Goal: Task Accomplishment & Management: Manage account settings

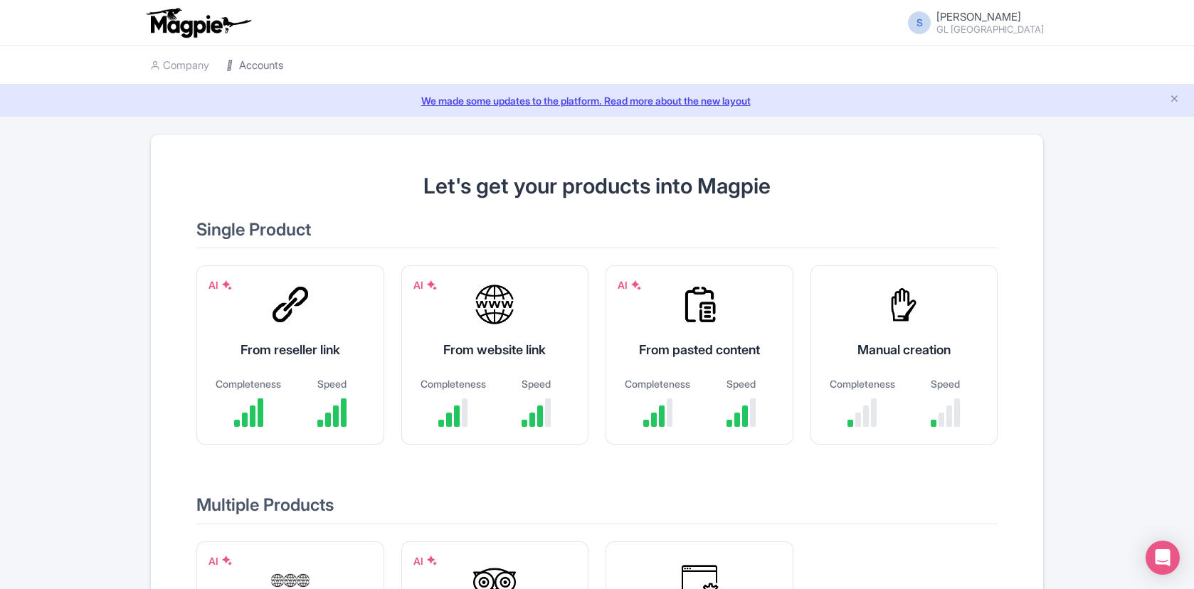
click at [247, 70] on link "Accounts" at bounding box center [254, 65] width 57 height 39
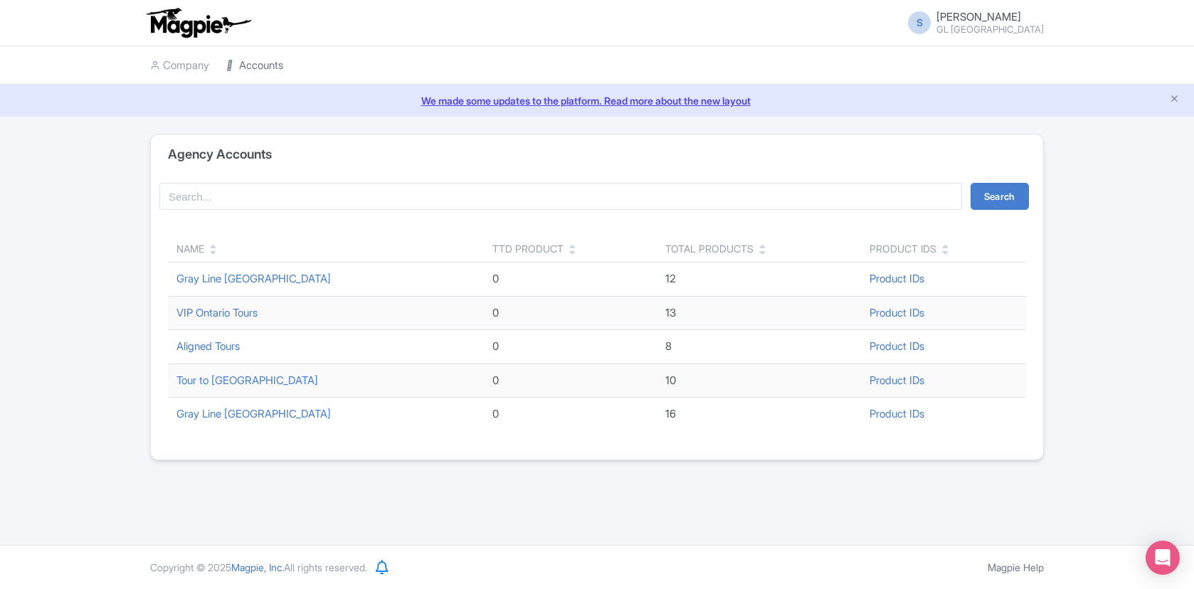
click at [256, 64] on link "Accounts" at bounding box center [254, 65] width 57 height 39
click at [234, 67] on icon at bounding box center [231, 65] width 10 height 10
click at [242, 408] on link "Gray Line [GEOGRAPHIC_DATA]" at bounding box center [253, 414] width 154 height 14
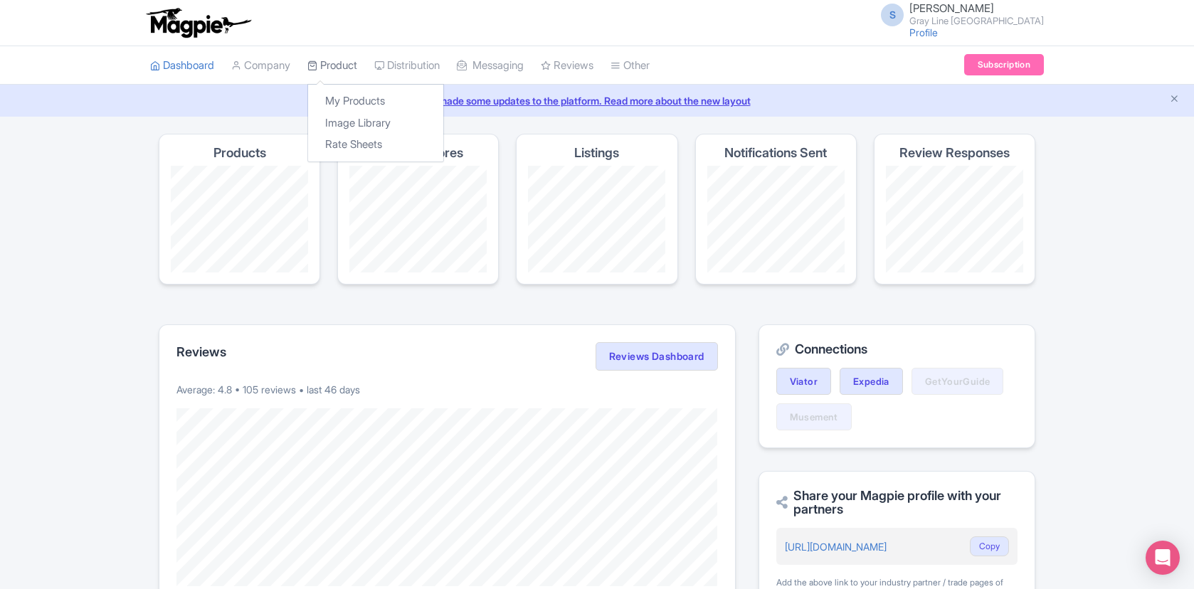
click at [348, 70] on link "Product" at bounding box center [332, 65] width 50 height 39
click at [347, 90] on link "My Products" at bounding box center [375, 101] width 135 height 22
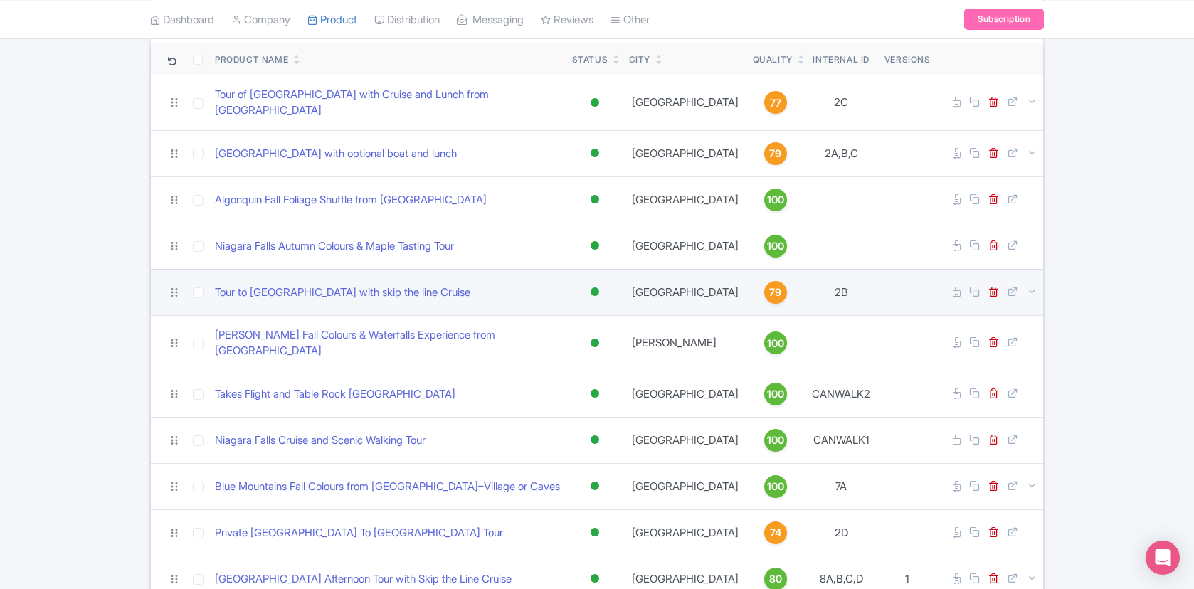
scroll to position [144, 0]
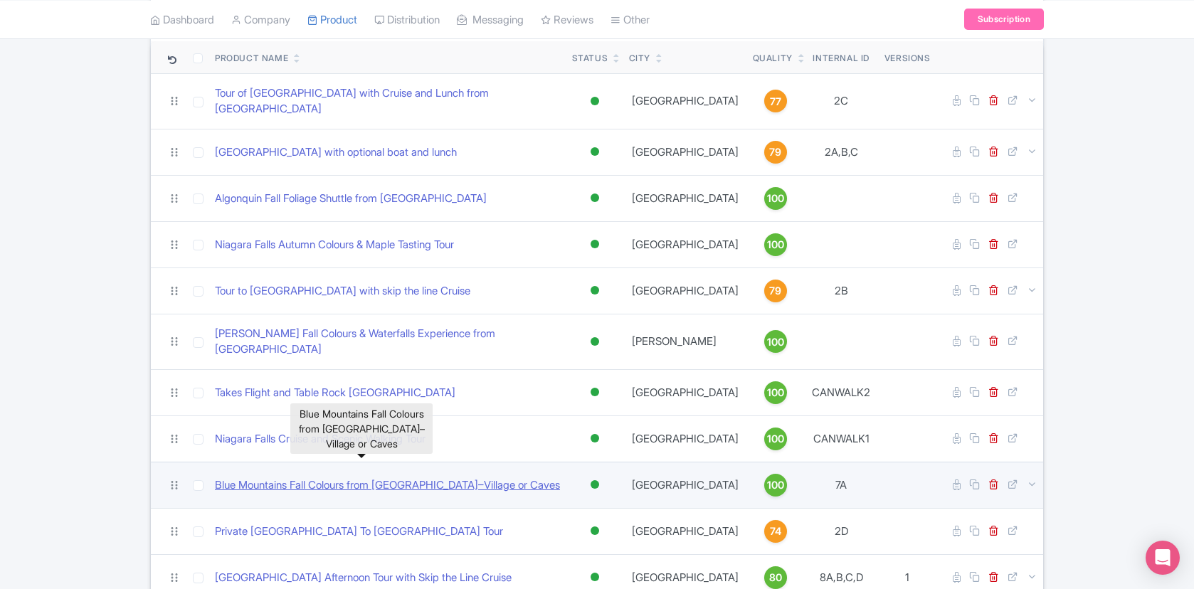
click at [395, 477] on link "Blue Mountains Fall Colours from [GEOGRAPHIC_DATA]–Village or Caves" at bounding box center [387, 485] width 345 height 16
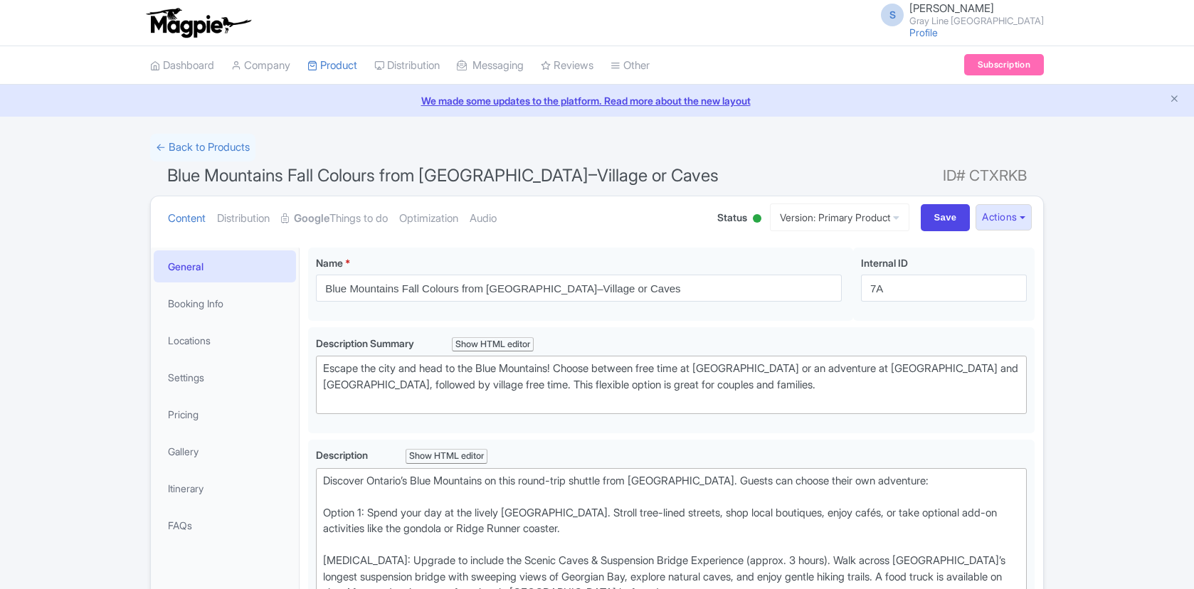
click at [224, 298] on link "Booking Info" at bounding box center [225, 303] width 142 height 32
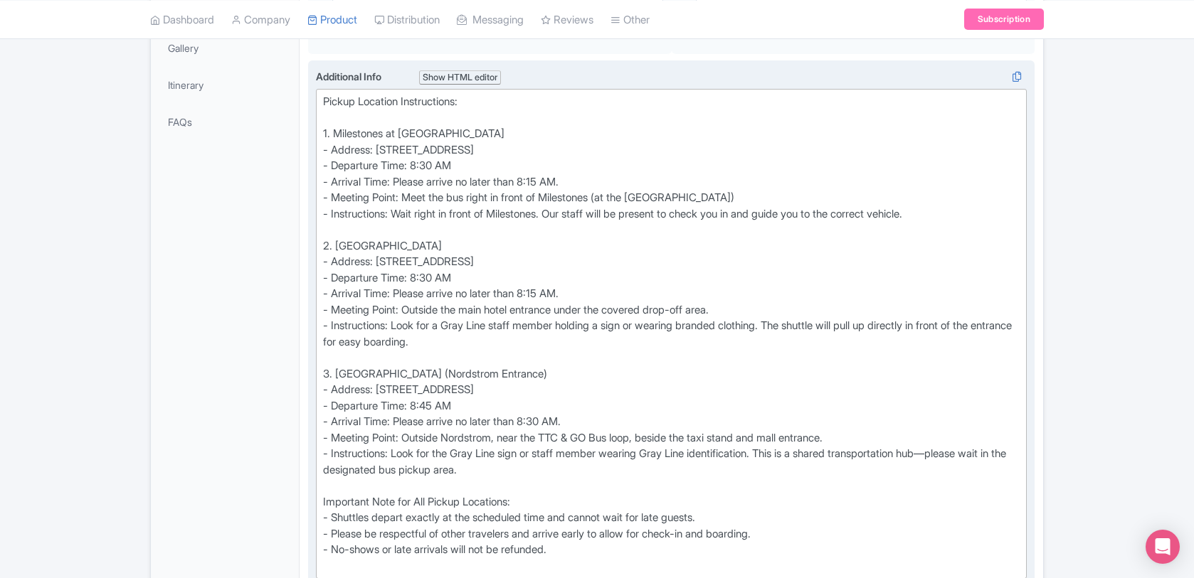
scroll to position [422, 0]
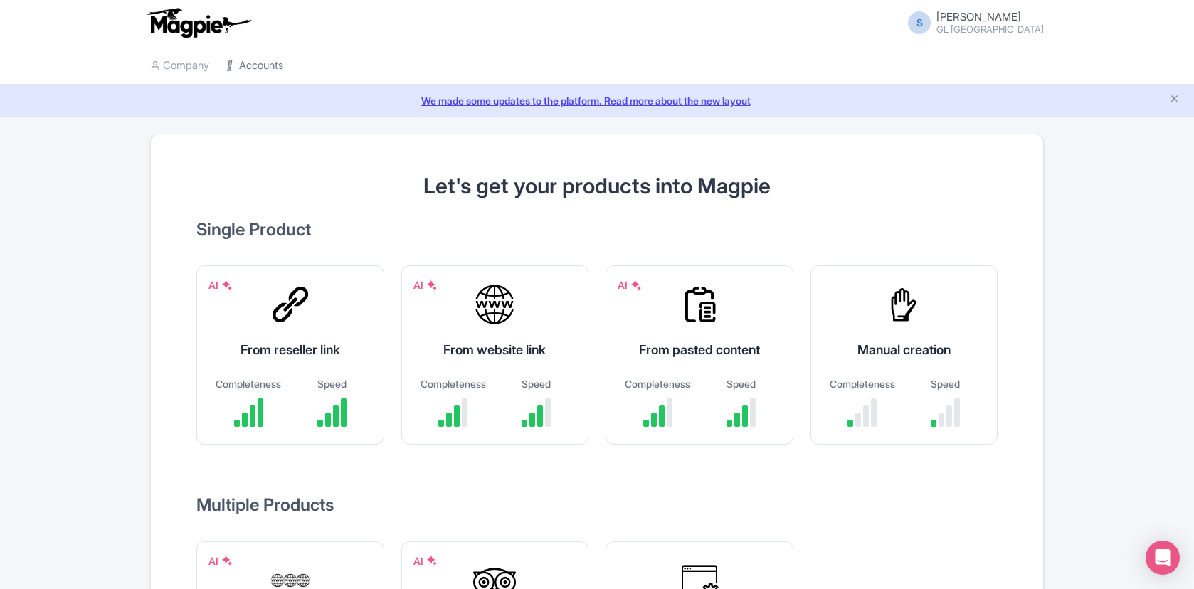
click at [258, 68] on link "Accounts" at bounding box center [254, 65] width 57 height 39
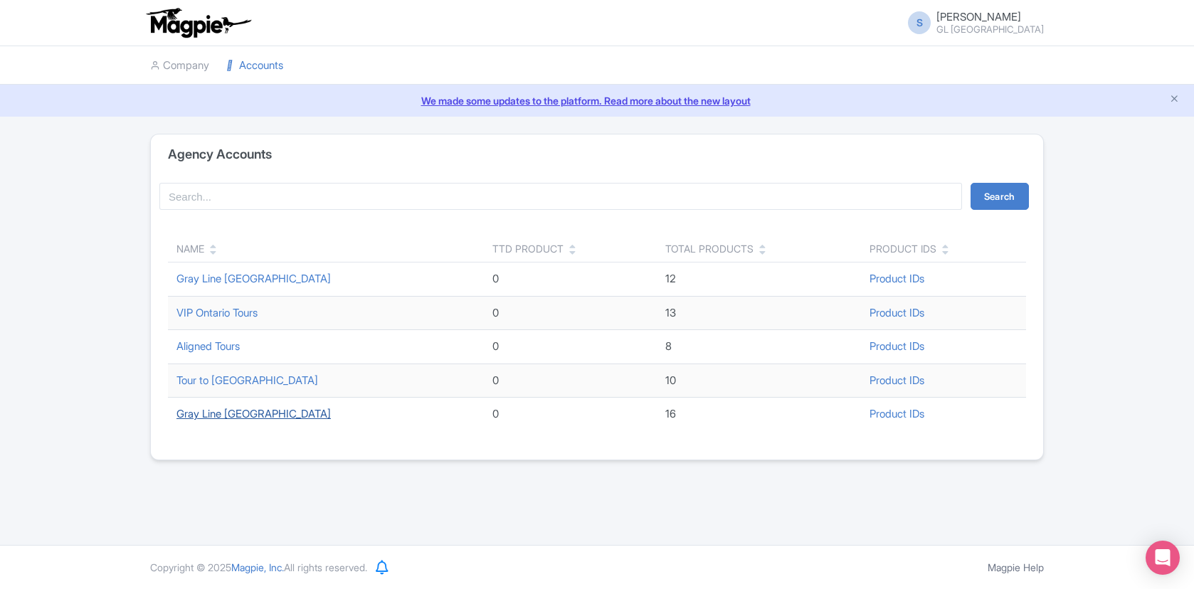
click at [238, 412] on link "Gray Line [GEOGRAPHIC_DATA]" at bounding box center [253, 414] width 154 height 14
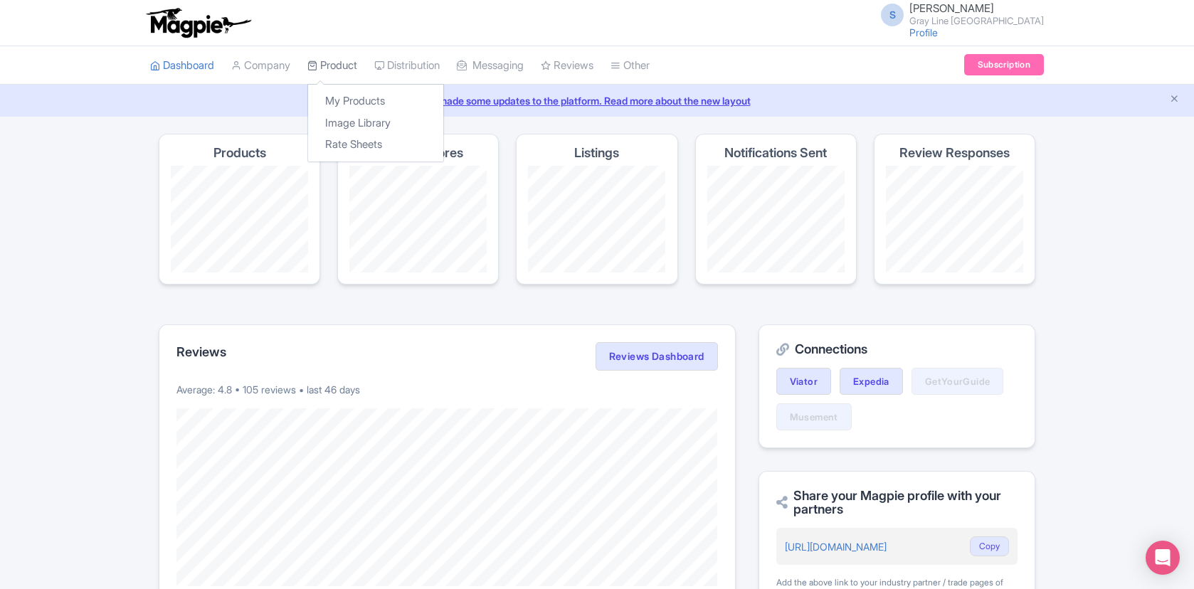
click at [332, 78] on link "Product" at bounding box center [332, 65] width 50 height 39
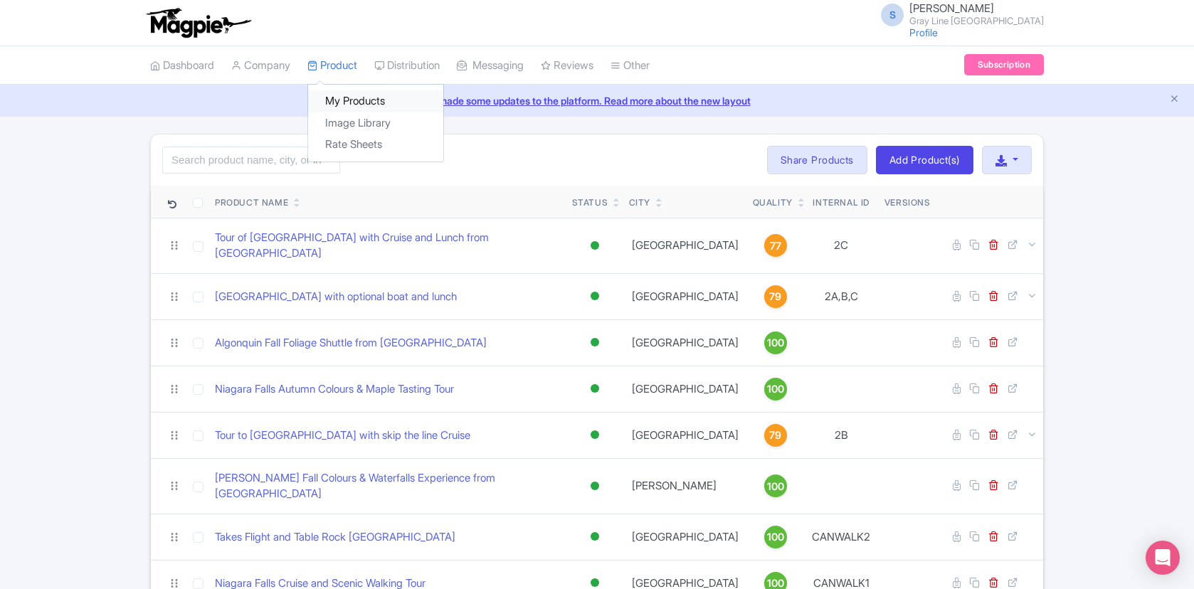
click at [351, 102] on link "My Products" at bounding box center [375, 101] width 135 height 22
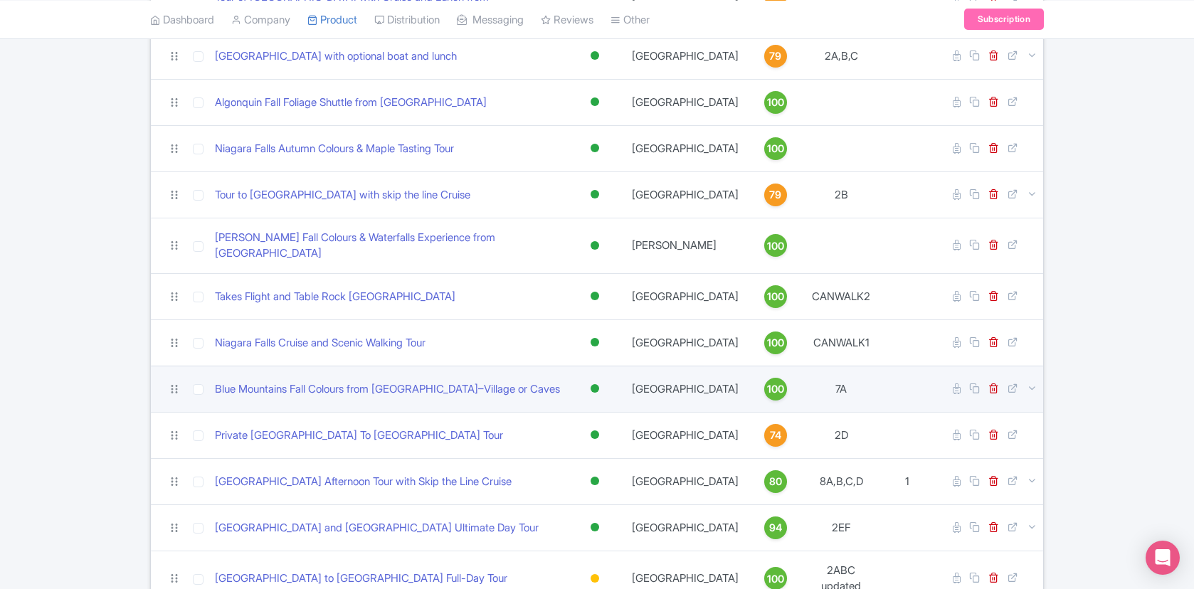
scroll to position [238, 0]
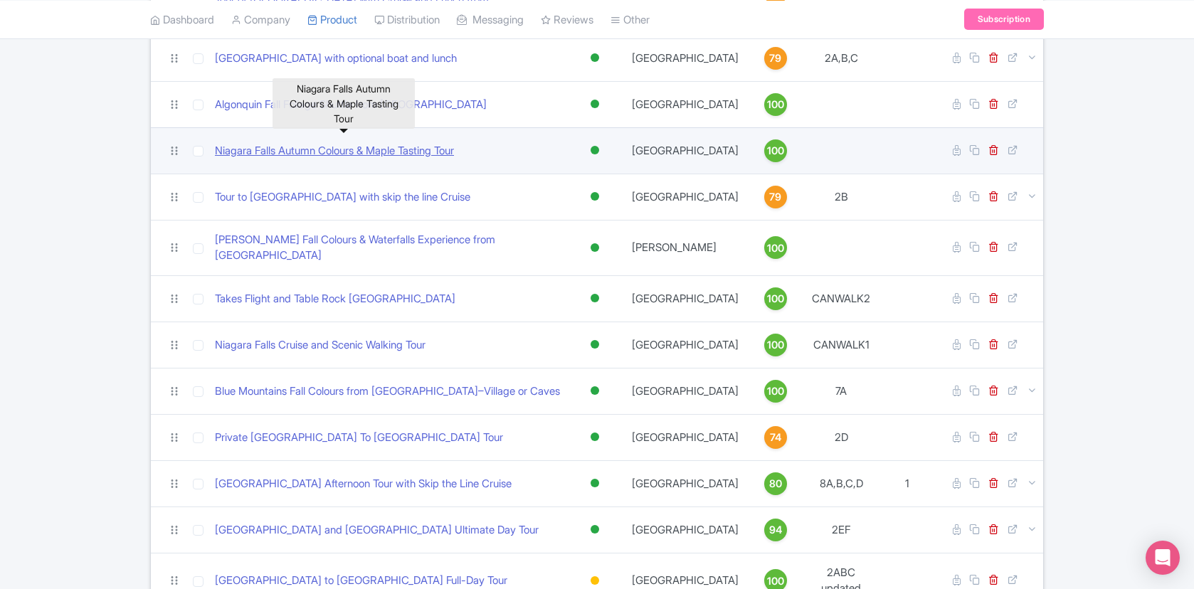
click at [395, 144] on link "Niagara Falls Autumn Colours & Maple Tasting Tour" at bounding box center [334, 151] width 239 height 16
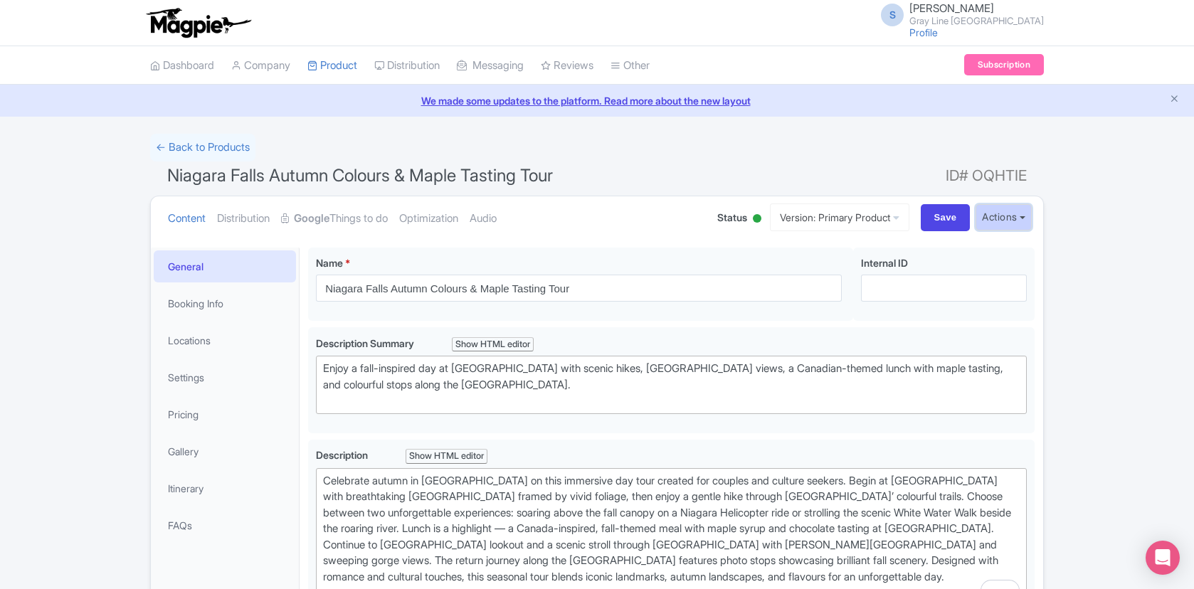
click at [1010, 221] on button "Actions" at bounding box center [1003, 217] width 56 height 26
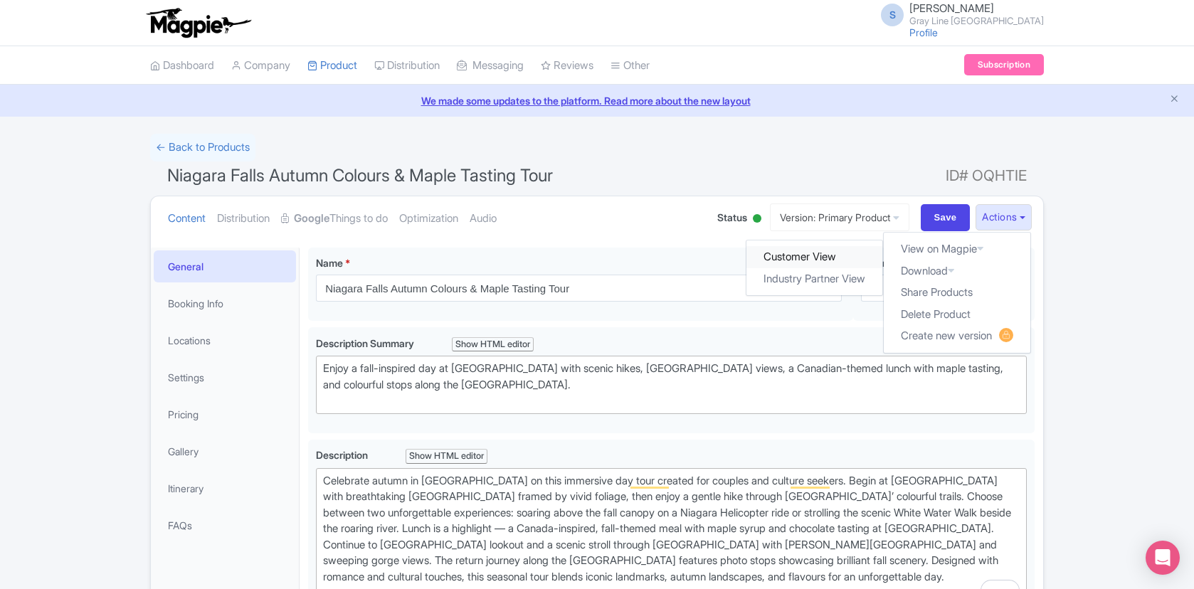
click at [823, 256] on link "Customer View" at bounding box center [815, 257] width 136 height 22
